Goal: Task Accomplishment & Management: Manage account settings

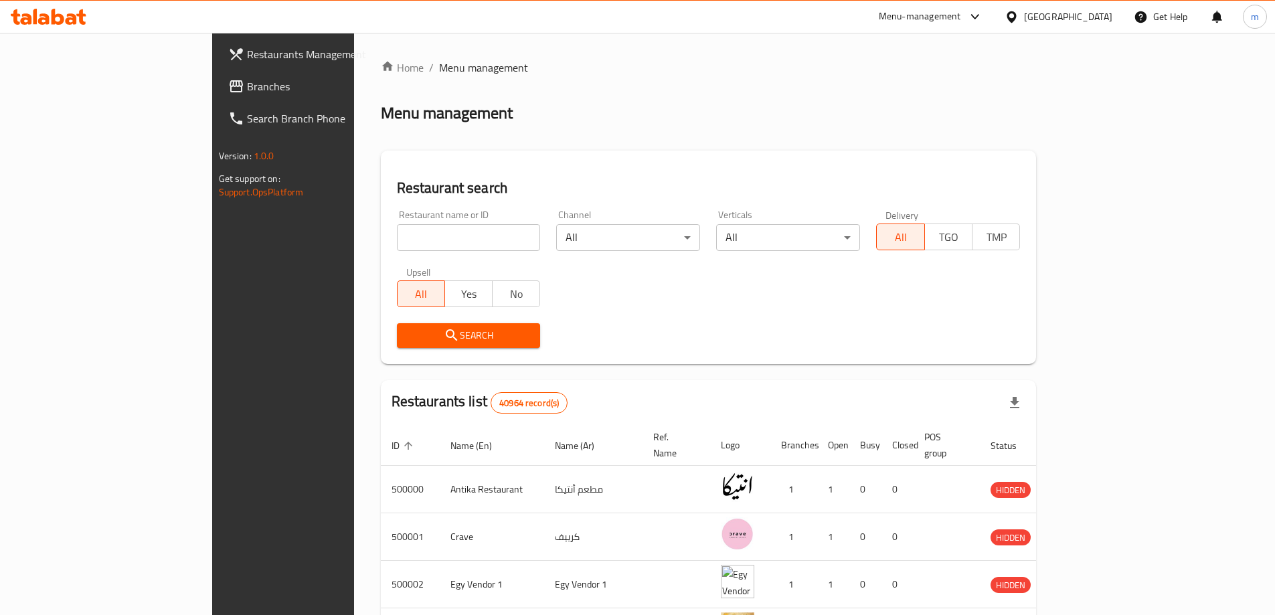
click at [247, 87] on span "Branches" at bounding box center [330, 86] width 167 height 16
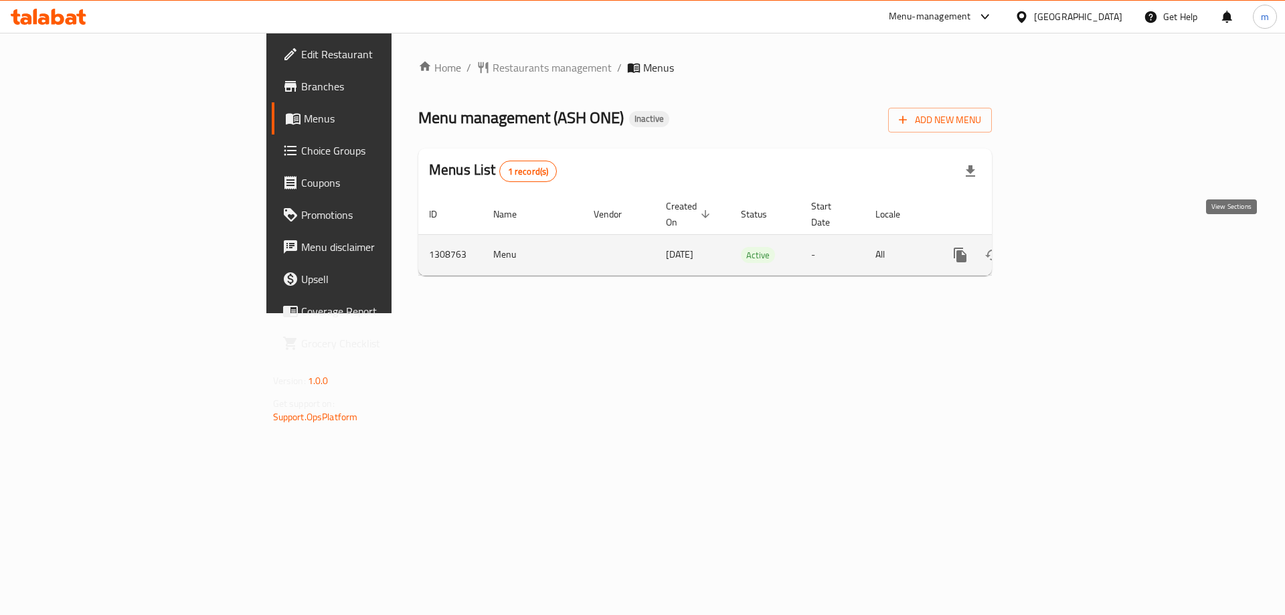
click at [1064, 247] on icon "enhanced table" at bounding box center [1056, 255] width 16 height 16
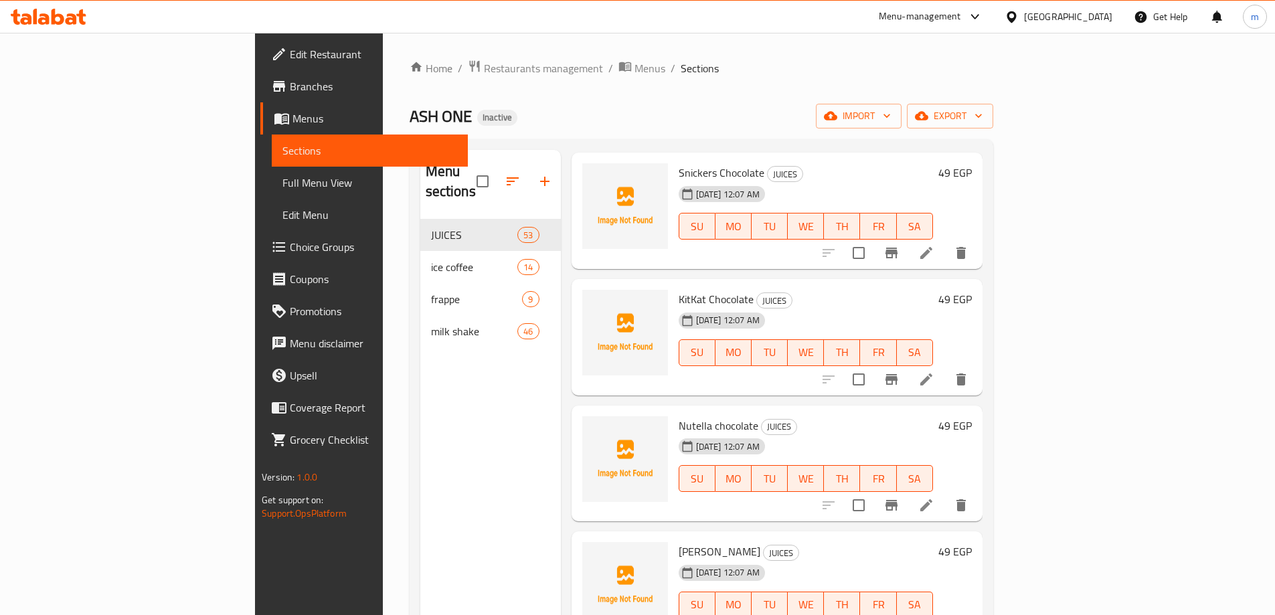
scroll to position [1539, 0]
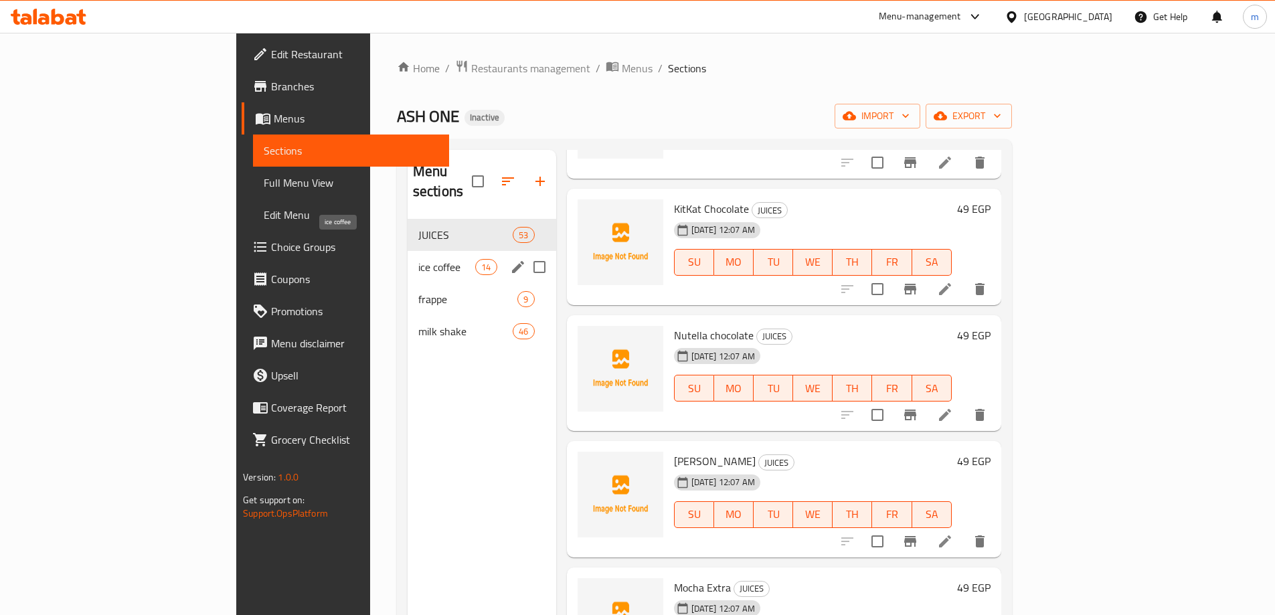
click at [418, 259] on span "ice coffee" at bounding box center [446, 267] width 57 height 16
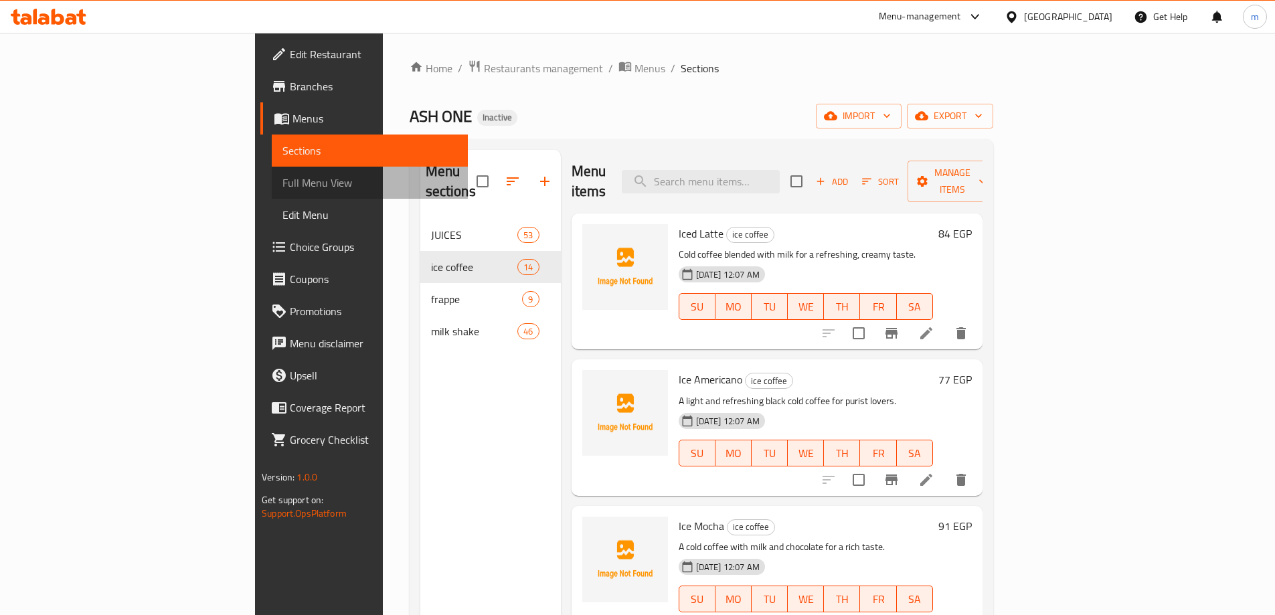
drag, startPoint x: 68, startPoint y: 183, endPoint x: 58, endPoint y: 157, distance: 27.3
click at [282, 183] on span "Full Menu View" at bounding box center [369, 183] width 175 height 16
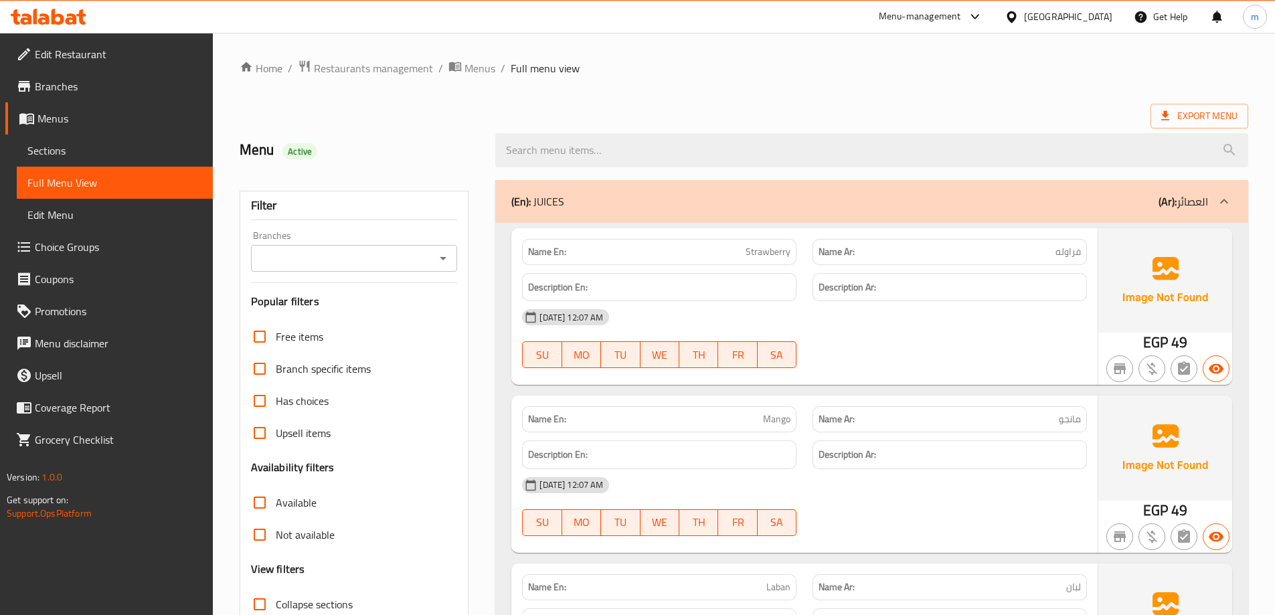
click at [116, 148] on span "Sections" at bounding box center [114, 151] width 175 height 16
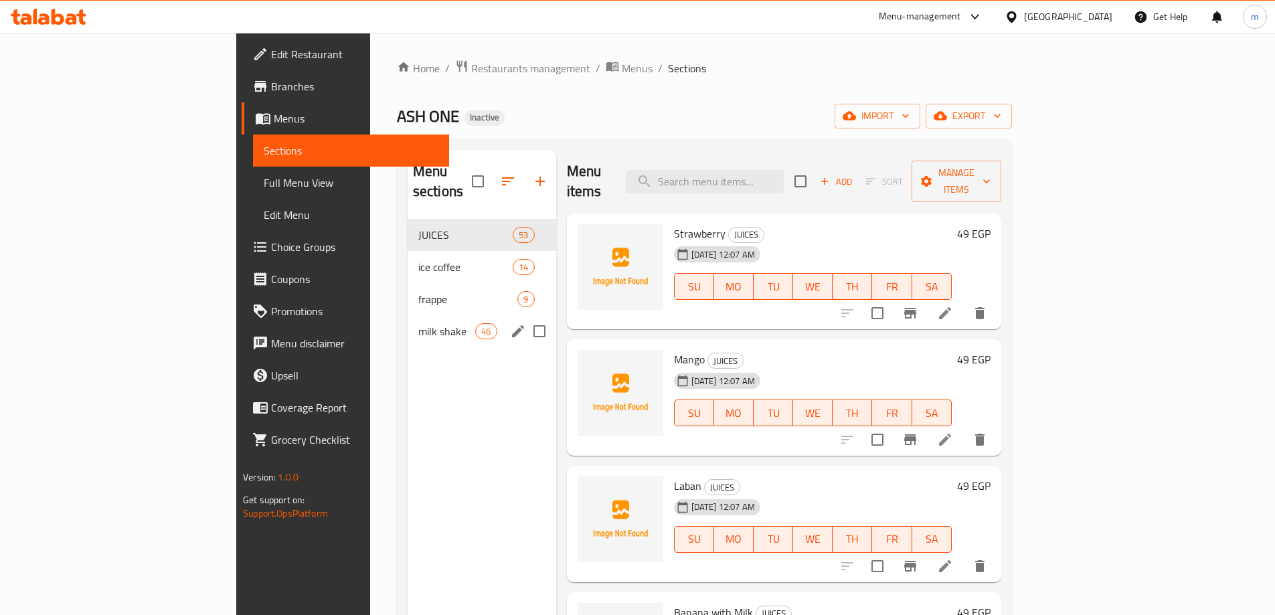
click at [407, 324] on div "milk shake 46" at bounding box center [481, 331] width 149 height 32
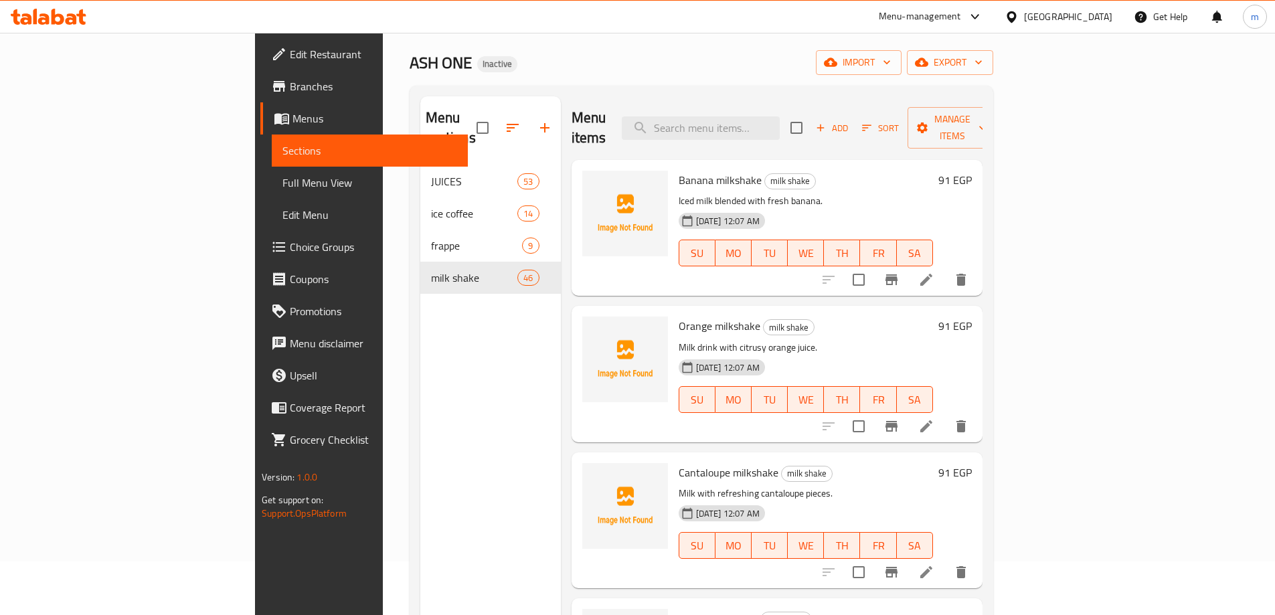
scroll to position [187, 0]
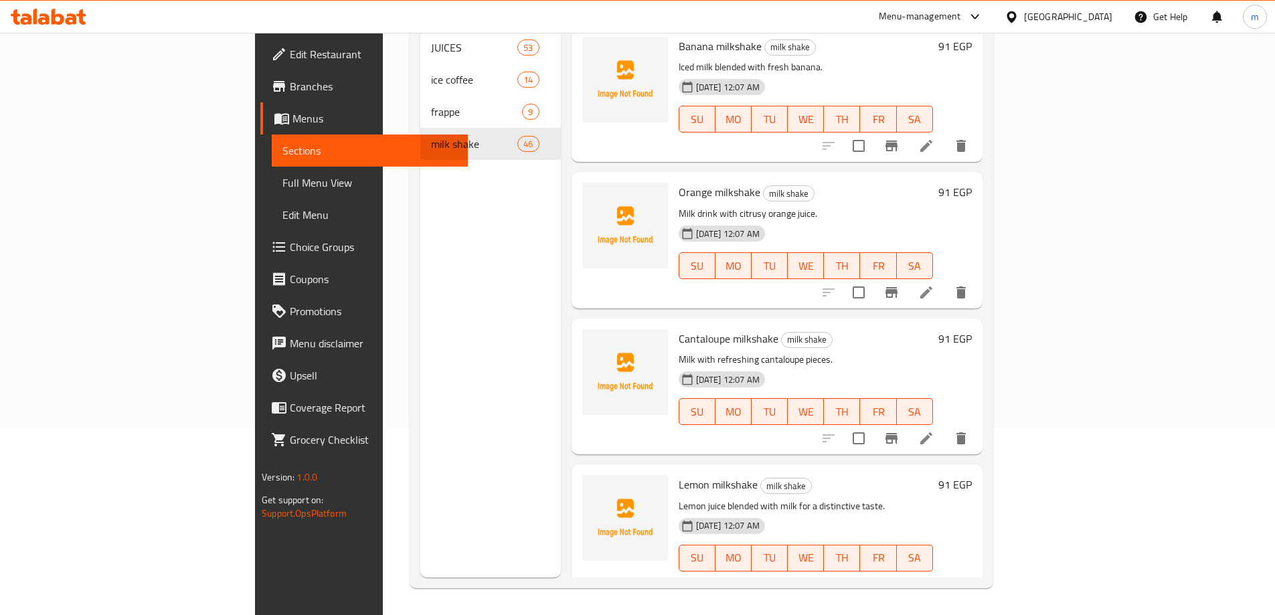
drag, startPoint x: 771, startPoint y: 98, endPoint x: 791, endPoint y: 304, distance: 206.3
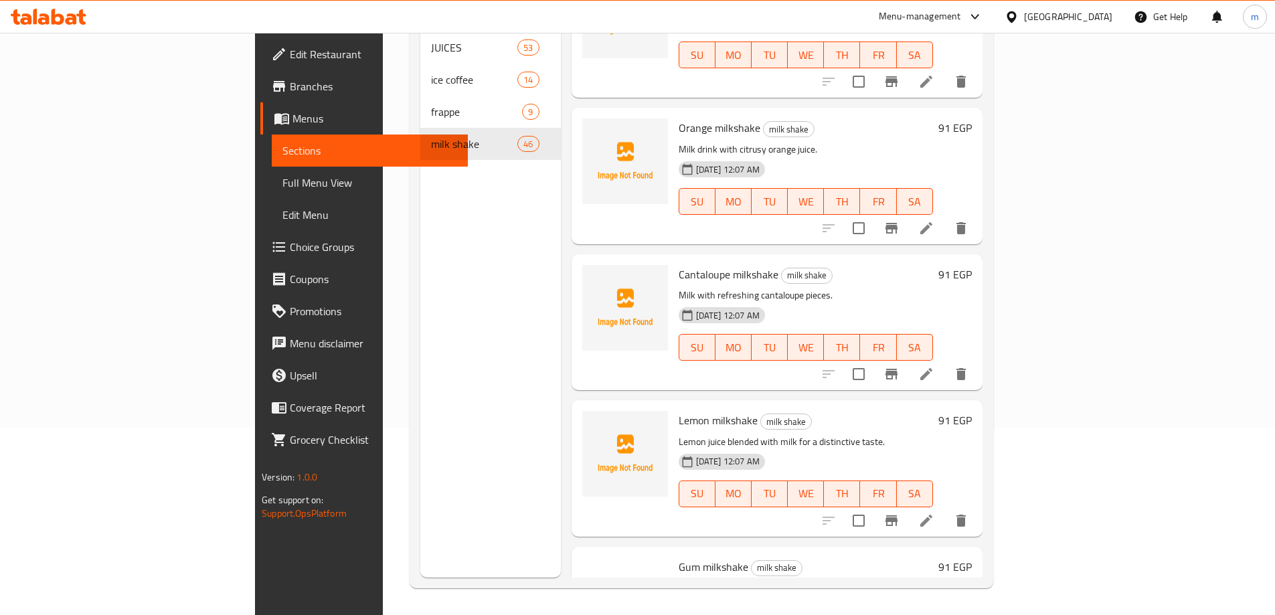
drag, startPoint x: 855, startPoint y: 189, endPoint x: 863, endPoint y: 437, distance: 247.7
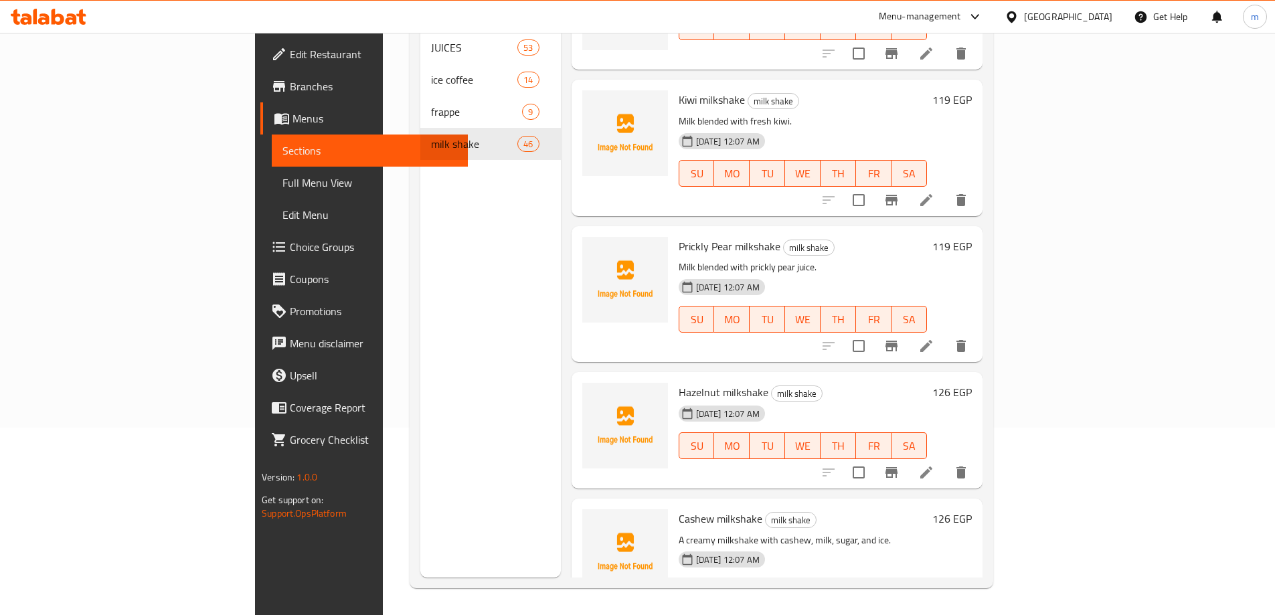
scroll to position [6002, 0]
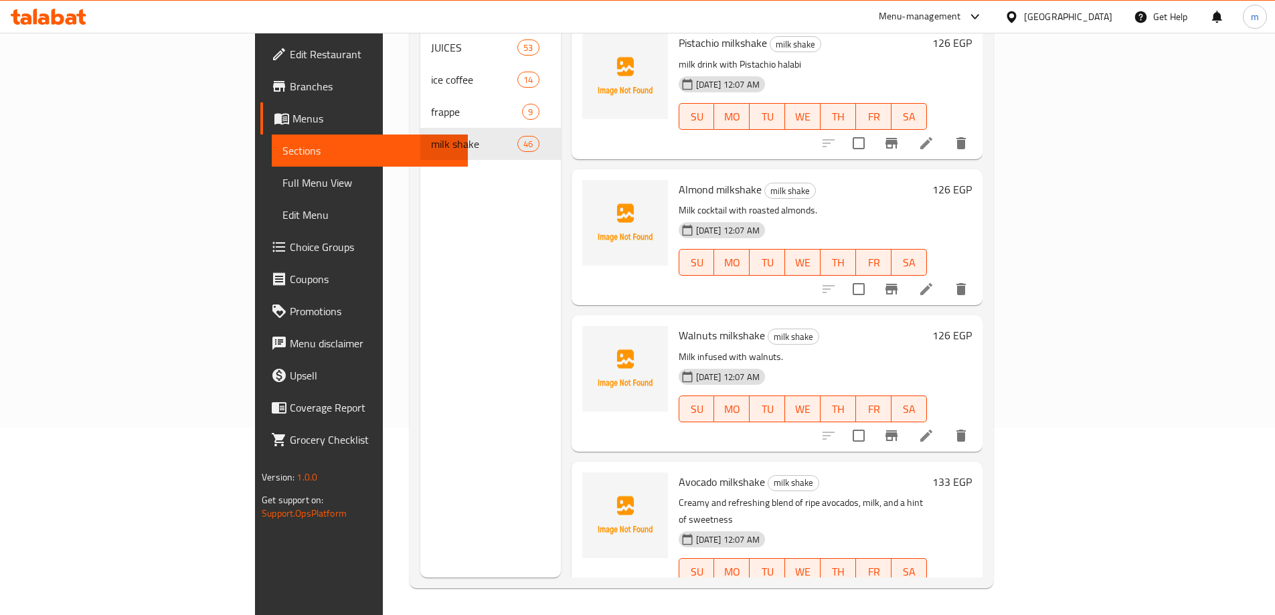
drag, startPoint x: 863, startPoint y: 437, endPoint x: 883, endPoint y: 570, distance: 134.7
click at [282, 187] on span "Full Menu View" at bounding box center [369, 183] width 175 height 16
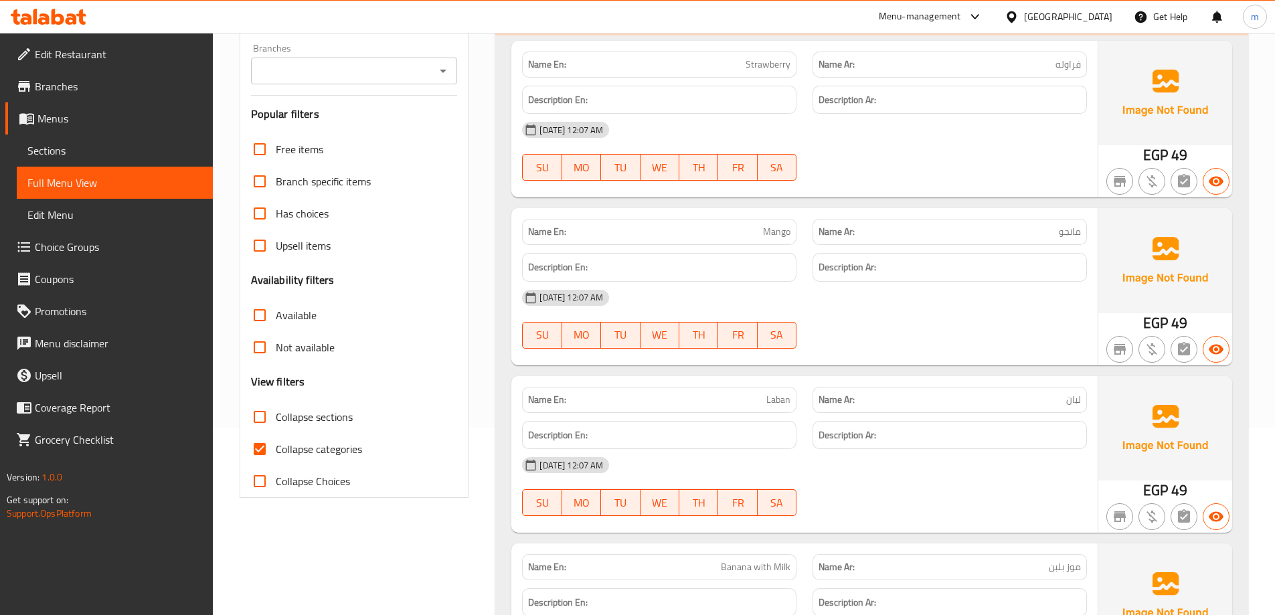
click at [300, 457] on span "Collapse categories" at bounding box center [319, 449] width 86 height 16
click at [276, 457] on input "Collapse categories" at bounding box center [260, 449] width 32 height 32
checkbox input "false"
click at [909, 355] on div at bounding box center [949, 349] width 290 height 16
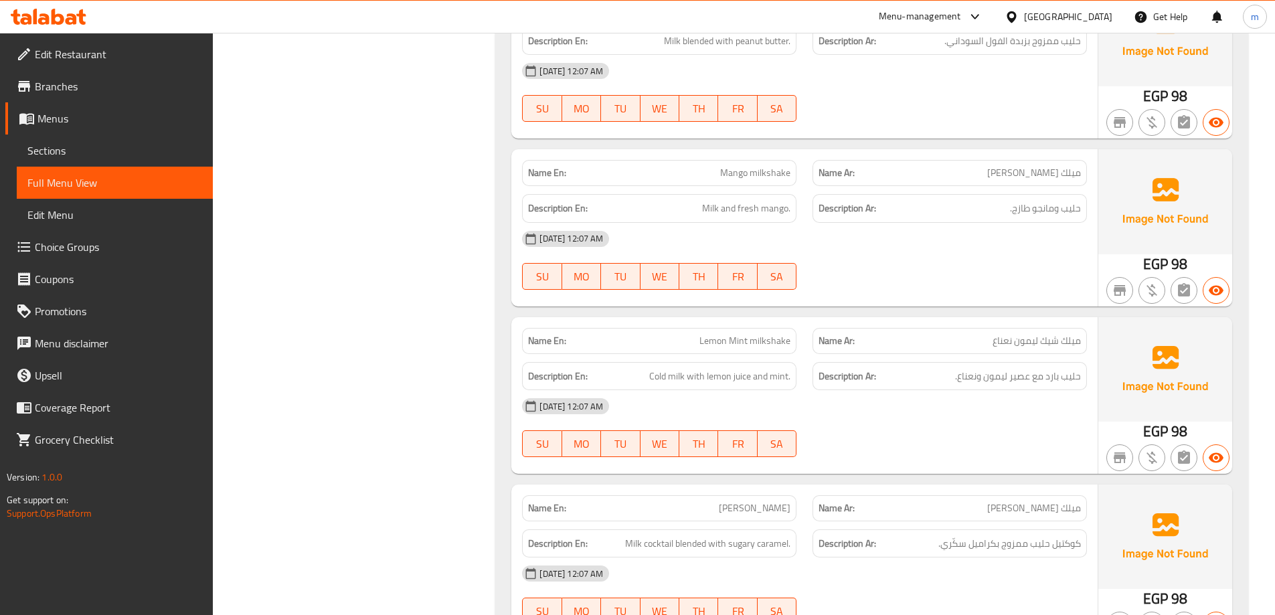
scroll to position [13820, 0]
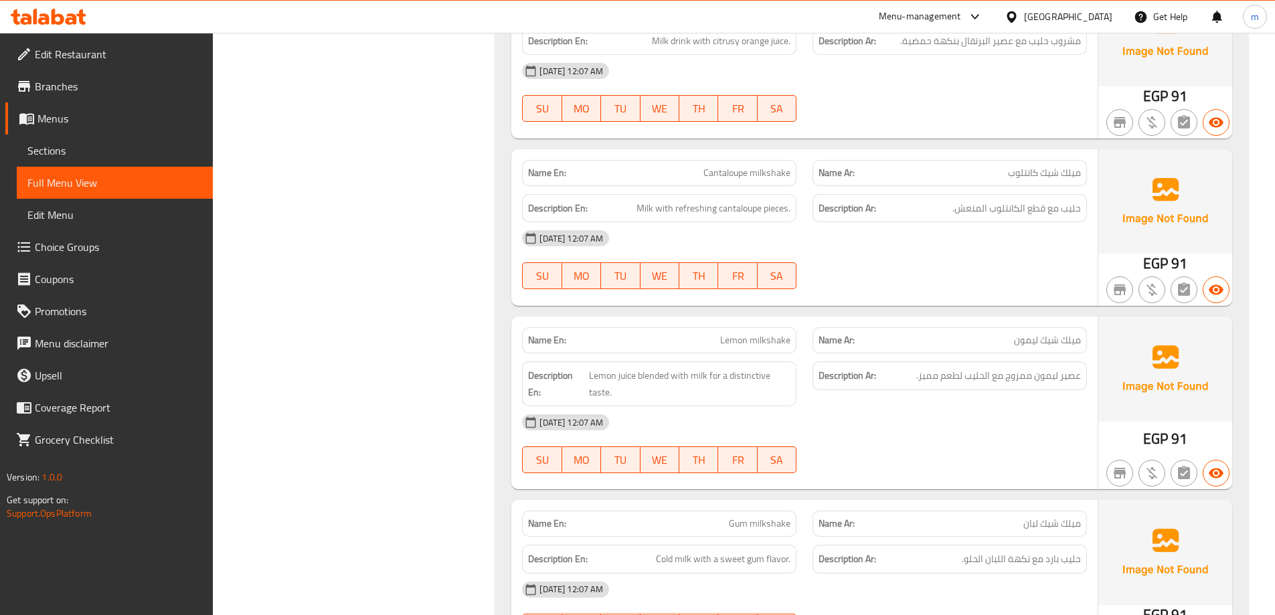
click at [909, 361] on div "Description Ar: عصير ليمون ممزوج مع الحليب لطعم مميز." at bounding box center [949, 375] width 274 height 29
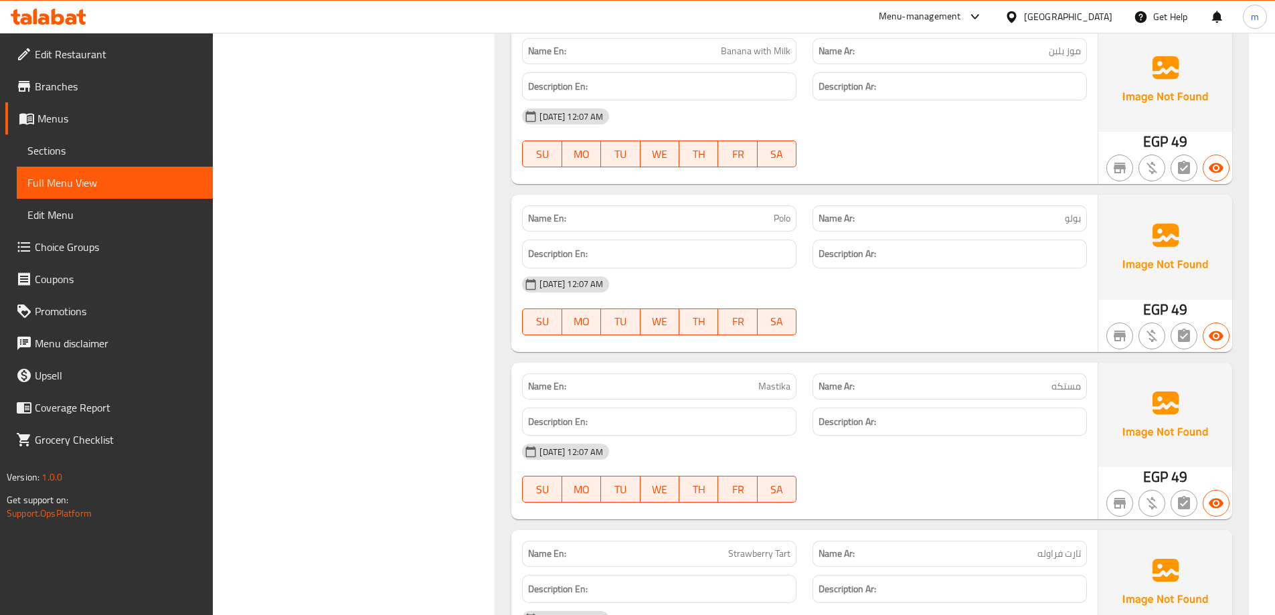
scroll to position [0, 0]
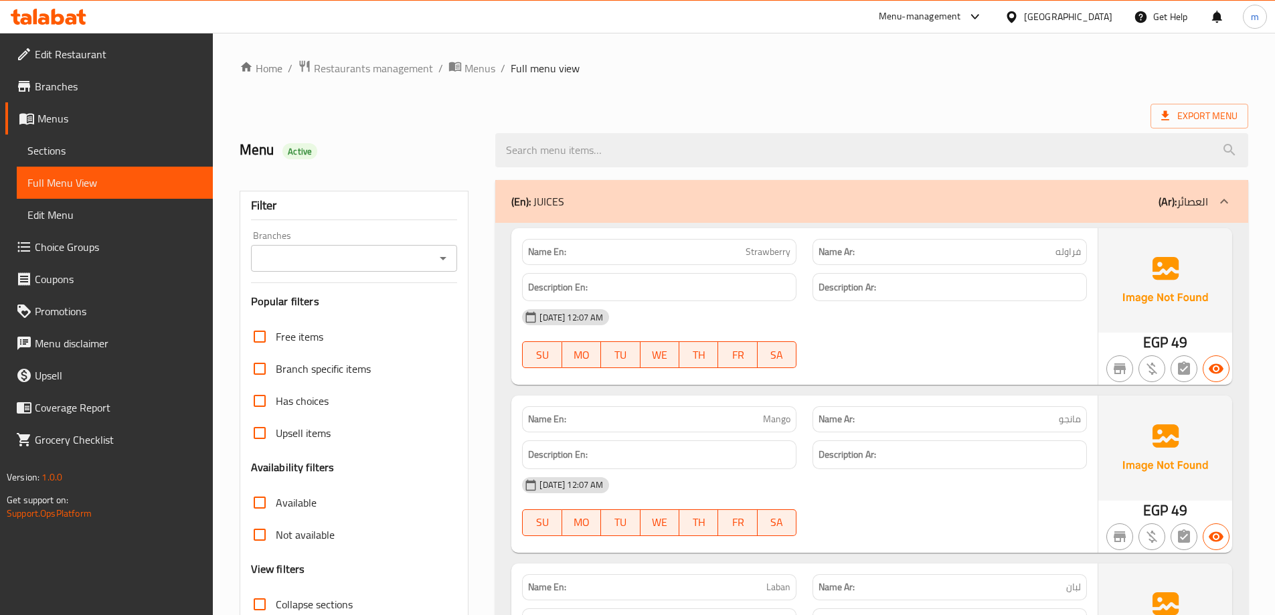
drag, startPoint x: 506, startPoint y: 458, endPoint x: 503, endPoint y: 172, distance: 285.7
click at [65, 116] on span "Menus" at bounding box center [119, 118] width 165 height 16
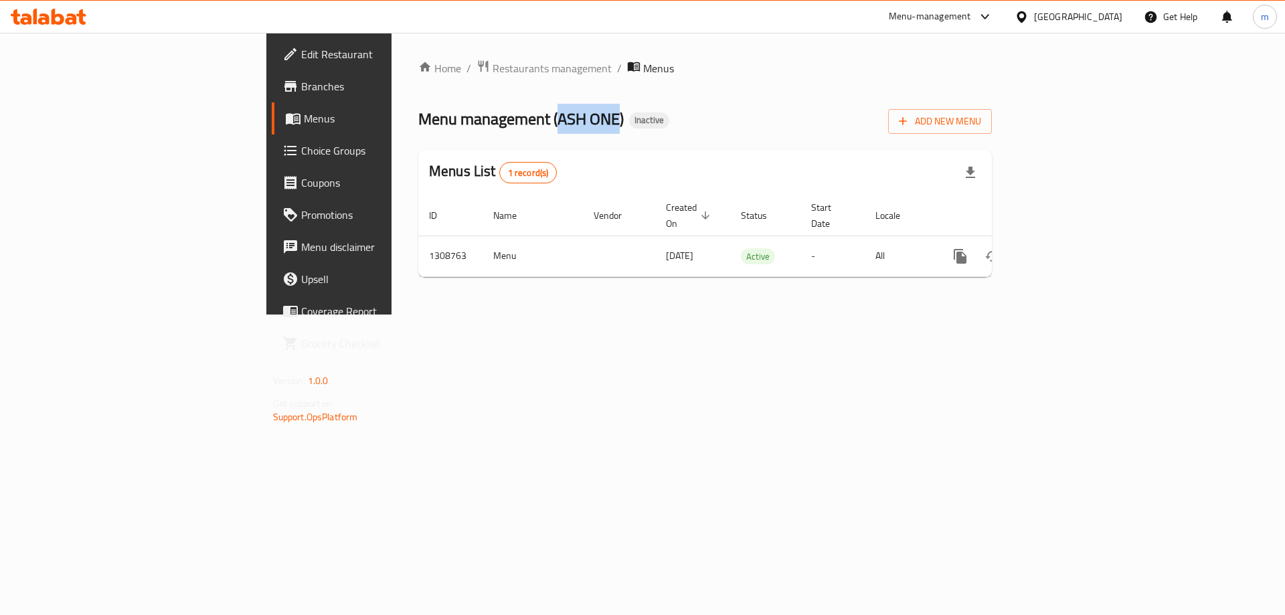
drag, startPoint x: 381, startPoint y: 122, endPoint x: 438, endPoint y: 120, distance: 56.9
click at [440, 120] on span "Menu management ( ASH ONE )" at bounding box center [520, 119] width 205 height 30
copy span "ASH ONE"
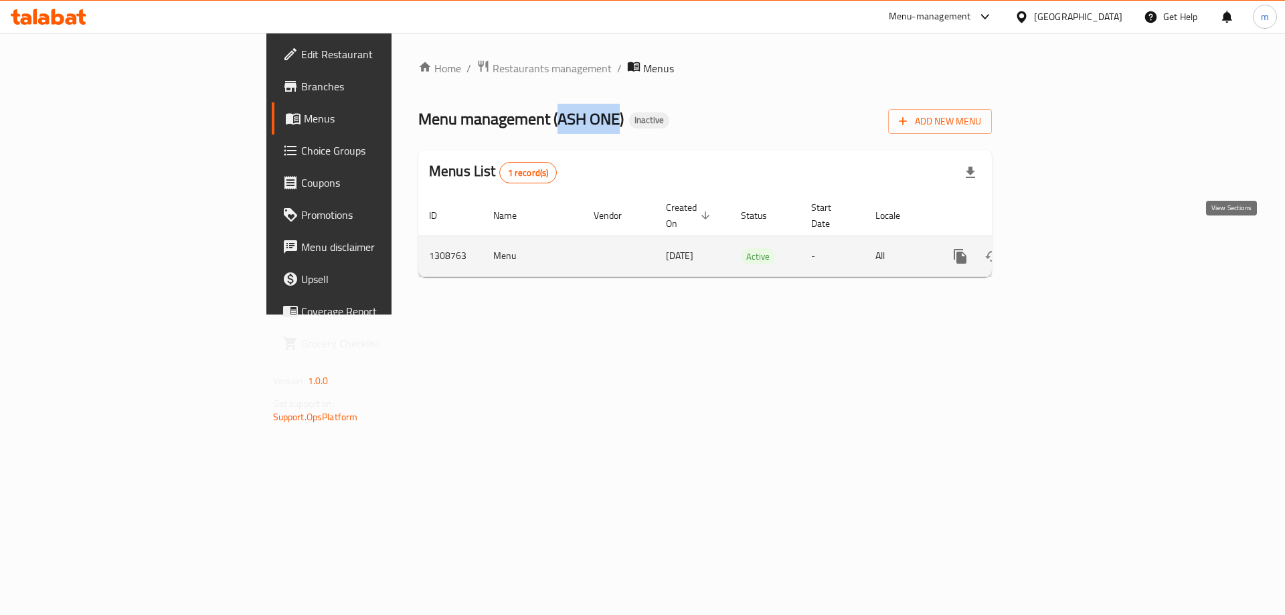
click at [1064, 248] on icon "enhanced table" at bounding box center [1056, 256] width 16 height 16
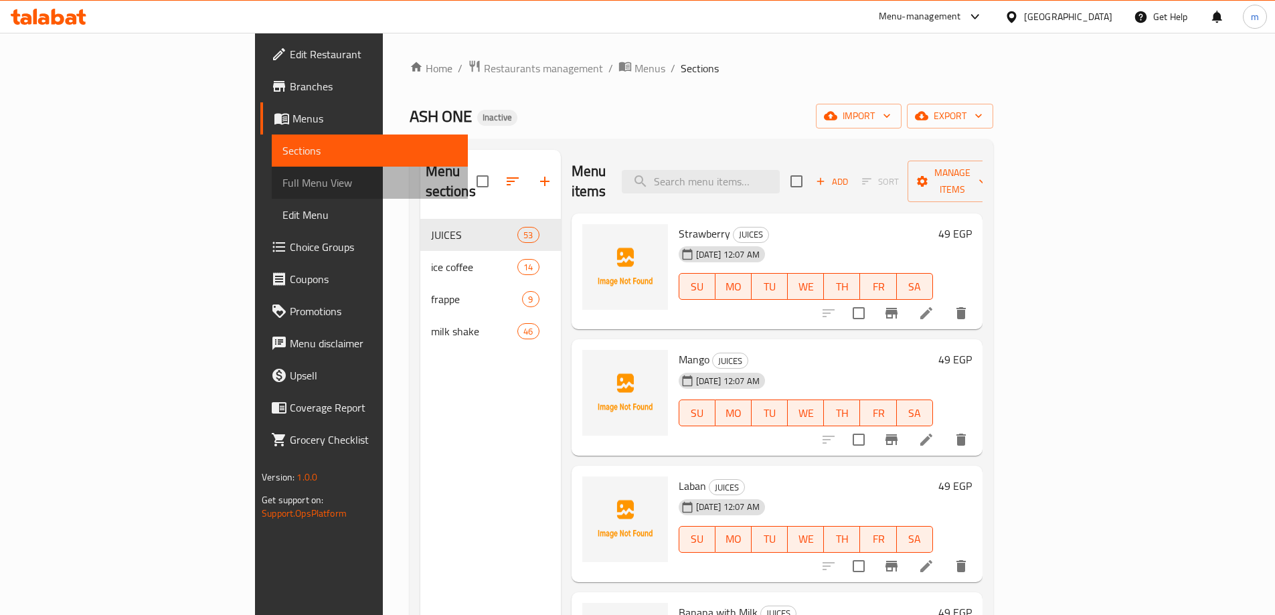
click at [272, 193] on link "Full Menu View" at bounding box center [370, 183] width 196 height 32
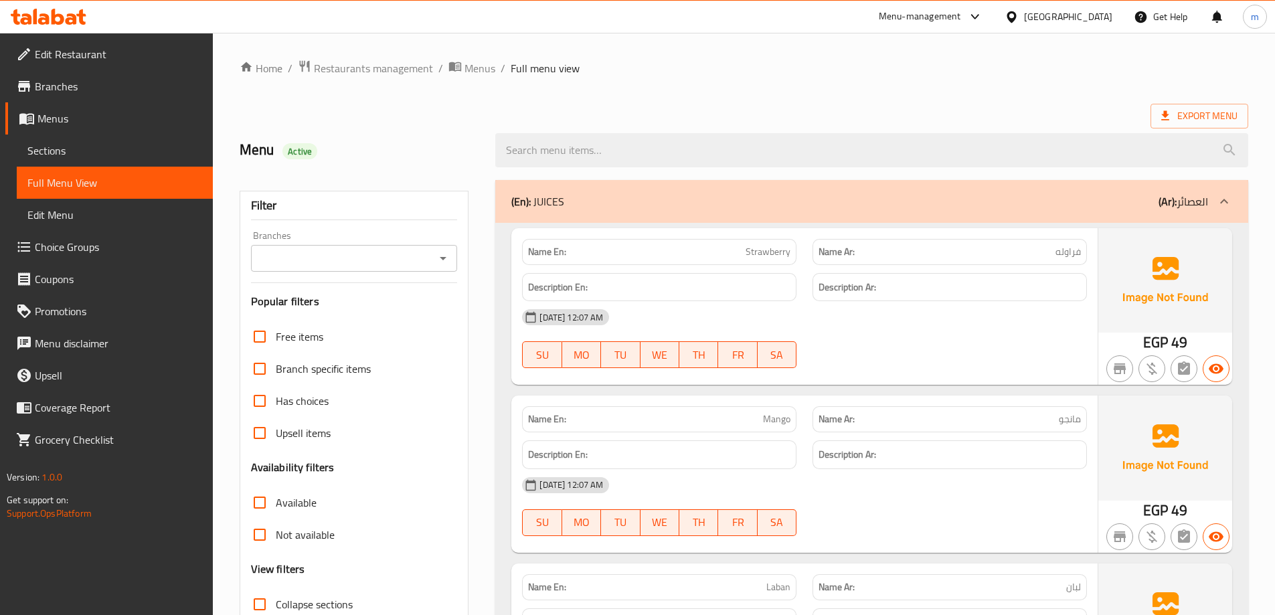
scroll to position [401, 0]
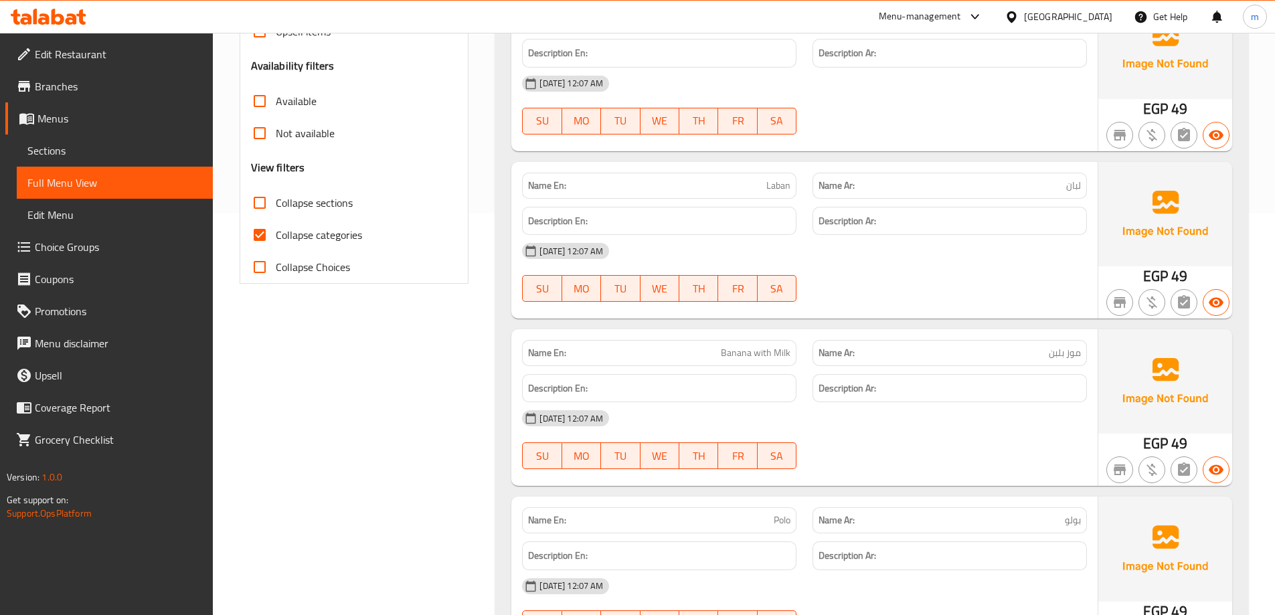
click at [310, 243] on span "Collapse categories" at bounding box center [319, 235] width 86 height 16
click at [276, 244] on input "Collapse categories" at bounding box center [260, 235] width 32 height 32
checkbox input "false"
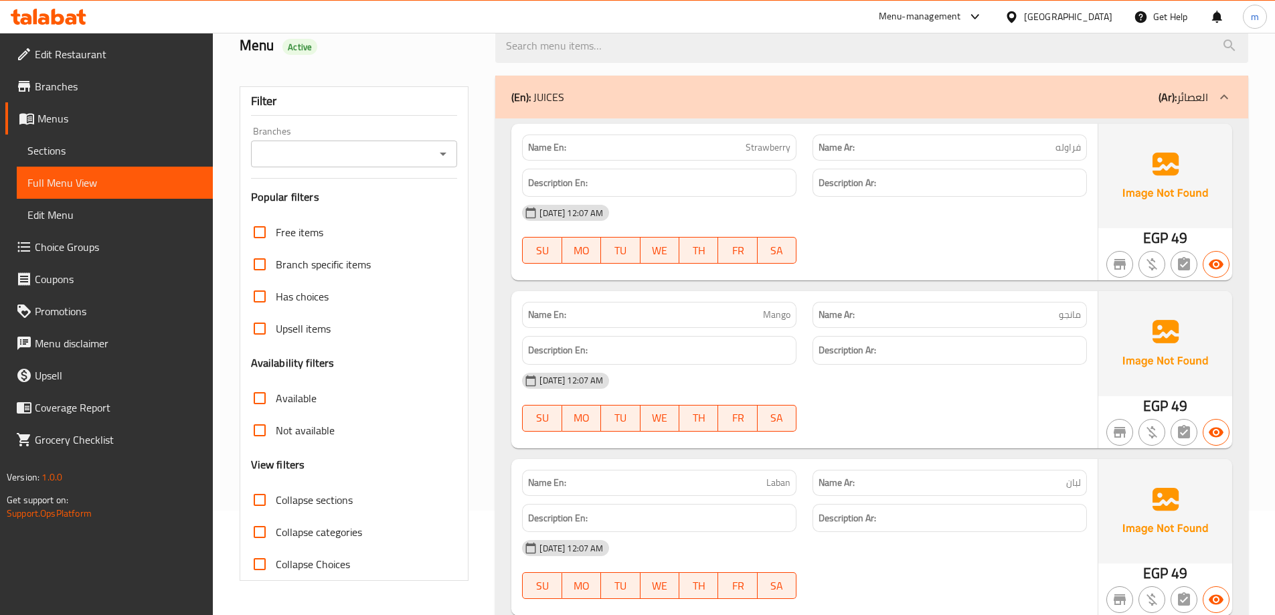
scroll to position [0, 0]
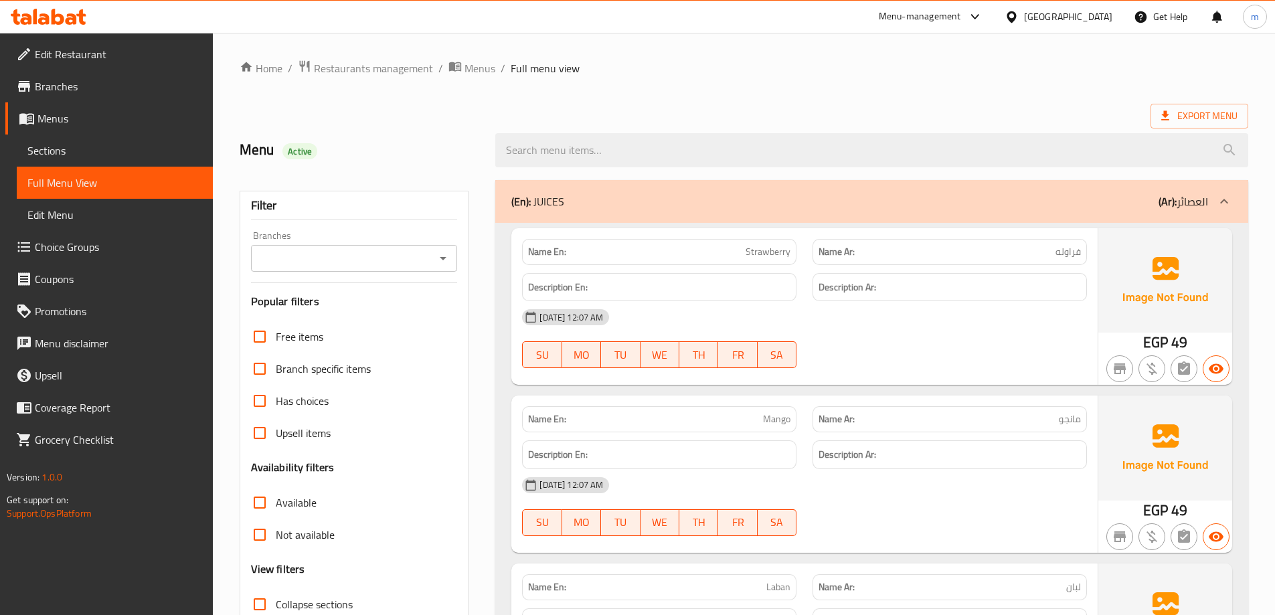
drag, startPoint x: 864, startPoint y: 324, endPoint x: 870, endPoint y: 294, distance: 30.0
